Goal: Navigation & Orientation: Go to known website

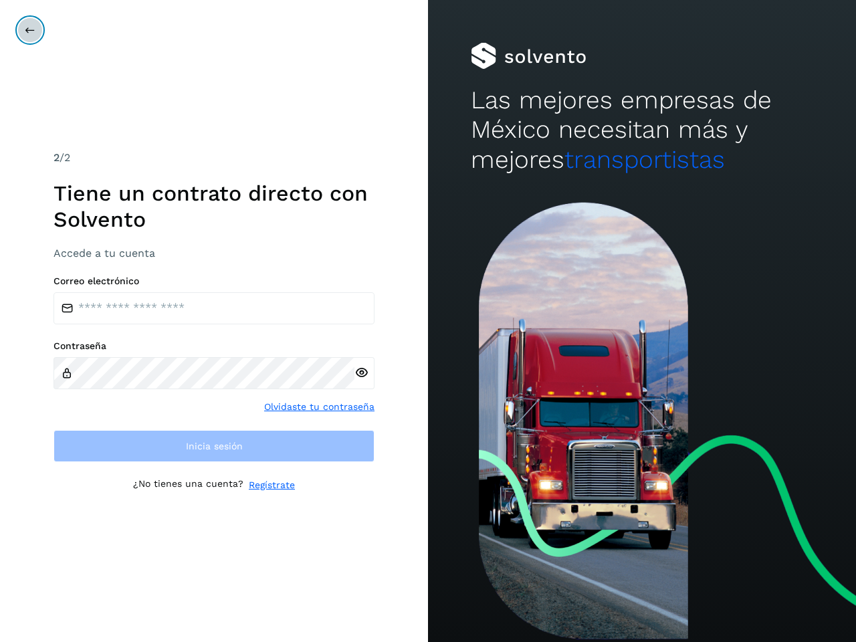
click at [30, 30] on icon at bounding box center [30, 30] width 11 height 11
click at [361, 373] on icon at bounding box center [362, 373] width 14 height 14
click at [320, 407] on link "Olvidaste tu contraseña" at bounding box center [319, 407] width 110 height 14
click at [272, 485] on link "Regístrate" at bounding box center [272, 485] width 46 height 14
